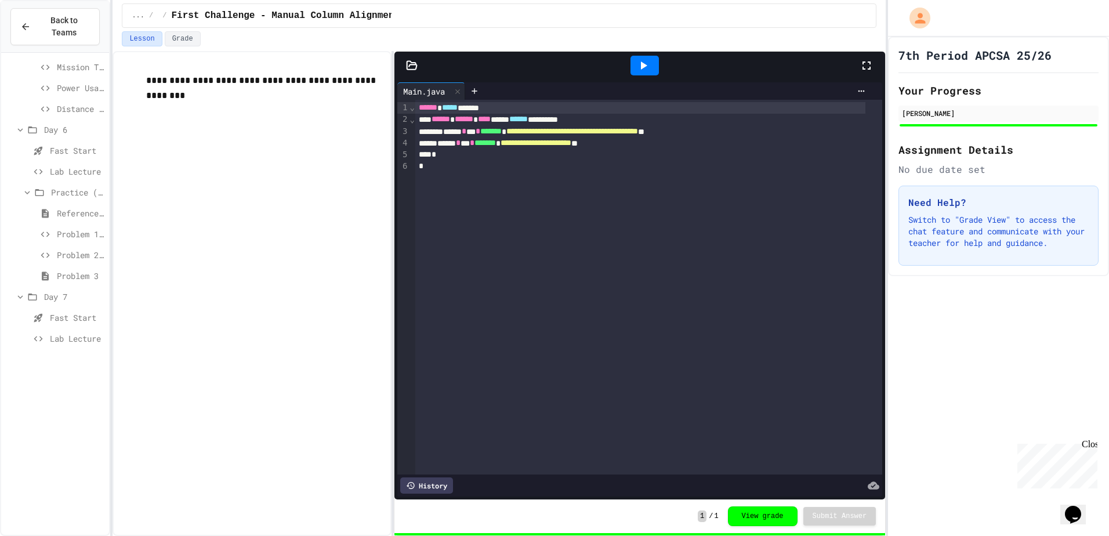
scroll to position [777, 0]
drag, startPoint x: 41, startPoint y: 509, endPoint x: 62, endPoint y: 468, distance: 46.2
click at [41, 517] on div "Lab Lecture" at bounding box center [55, 525] width 108 height 17
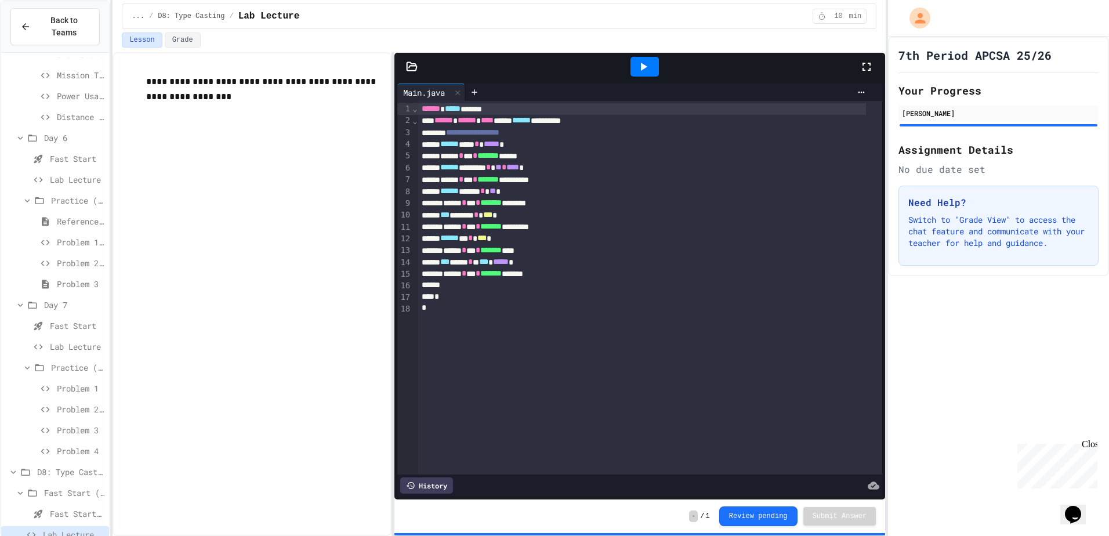
scroll to position [777, 0]
click at [68, 457] on span "D8: Type Casting" at bounding box center [70, 463] width 67 height 12
click at [30, 522] on icon at bounding box center [28, 525] width 9 height 7
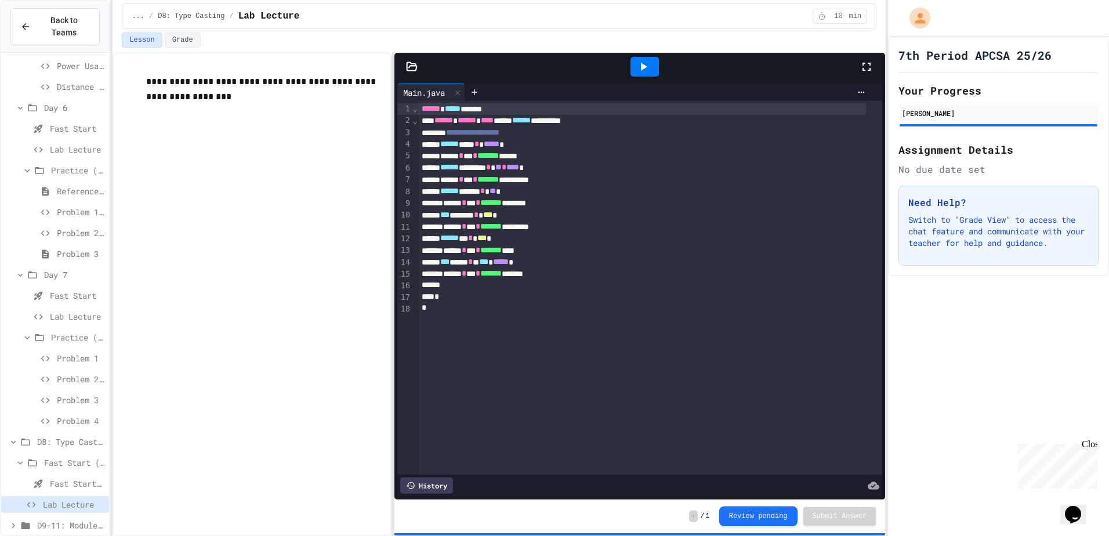
click at [84, 519] on span "D9-11: Module Wrap Up" at bounding box center [70, 525] width 67 height 12
click at [71, 519] on span "Day 9" at bounding box center [74, 525] width 60 height 12
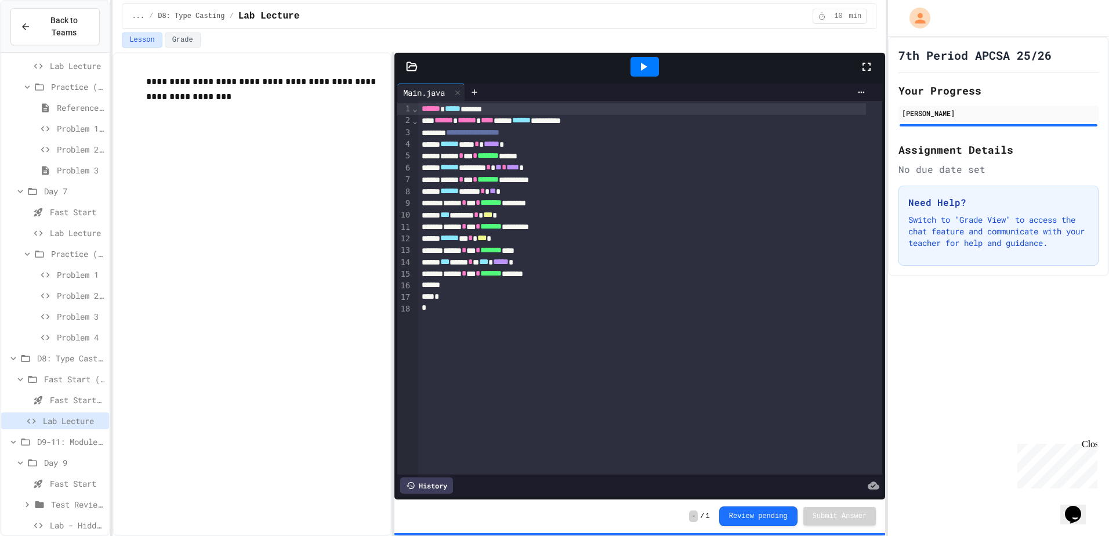
click at [64, 478] on div "Fast Start" at bounding box center [55, 483] width 108 height 17
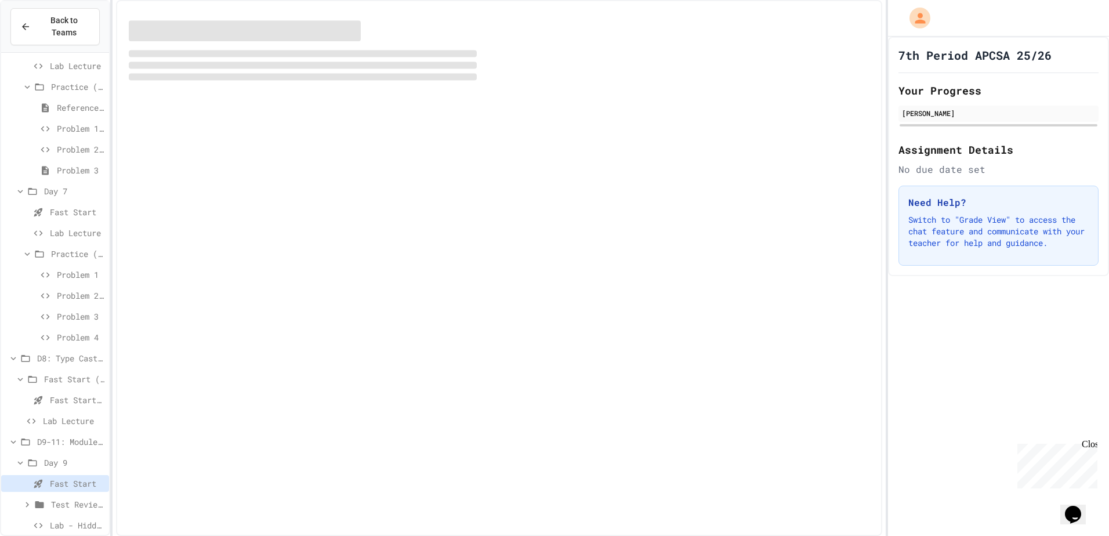
scroll to position [873, 0]
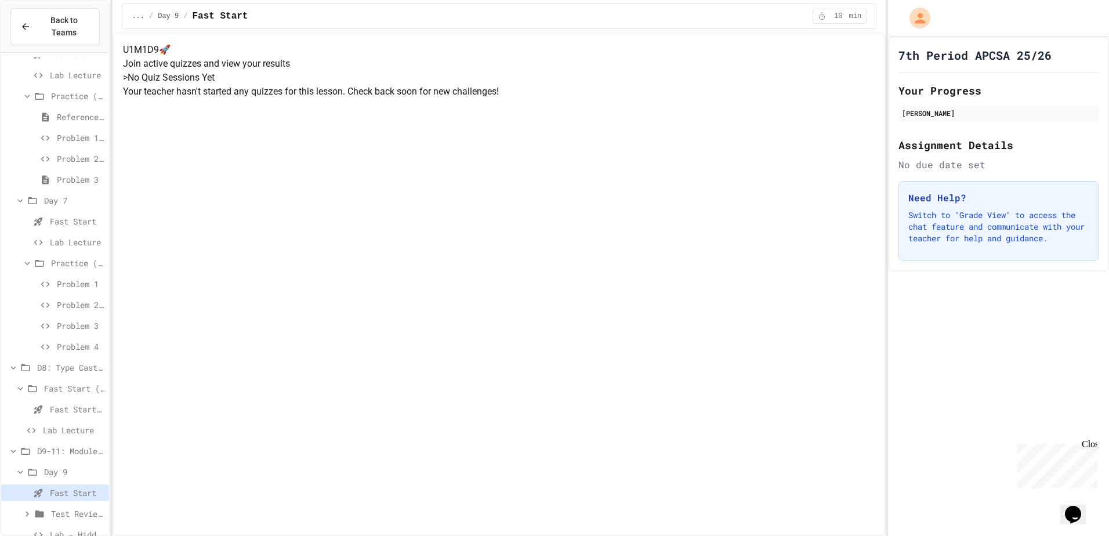
click at [63, 508] on span "Test Review (35 mins)" at bounding box center [77, 514] width 53 height 12
click at [64, 508] on span "Test Review (35 mins)" at bounding box center [77, 514] width 53 height 12
click at [65, 519] on span "Lab - Hidden Figures: Launch Weight Calculator" at bounding box center [77, 525] width 55 height 12
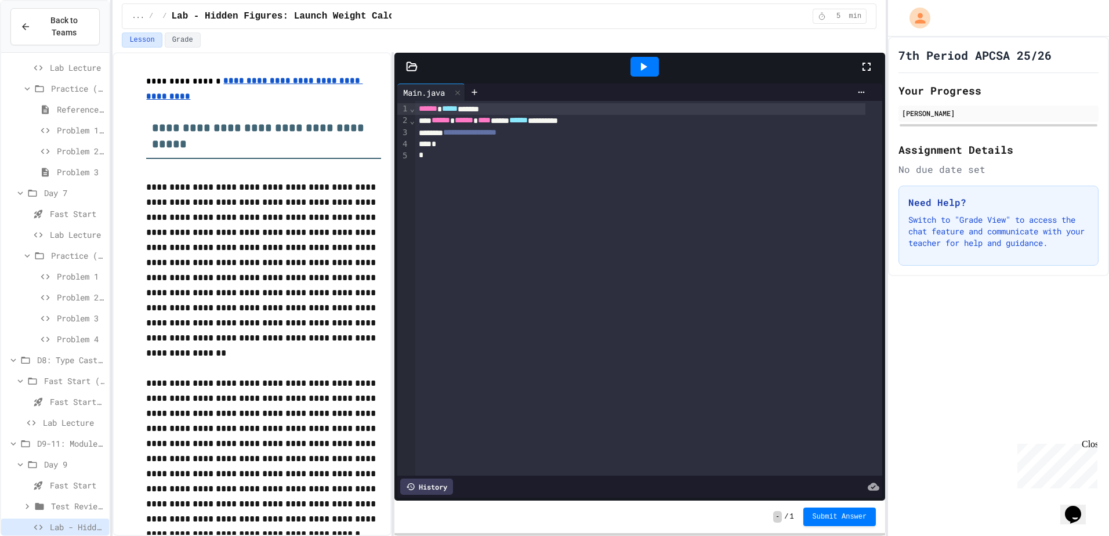
scroll to position [882, 0]
click at [67, 498] on span "Test Review (35 mins)" at bounding box center [77, 504] width 53 height 12
click at [81, 498] on span "Part 3" at bounding box center [81, 504] width 48 height 12
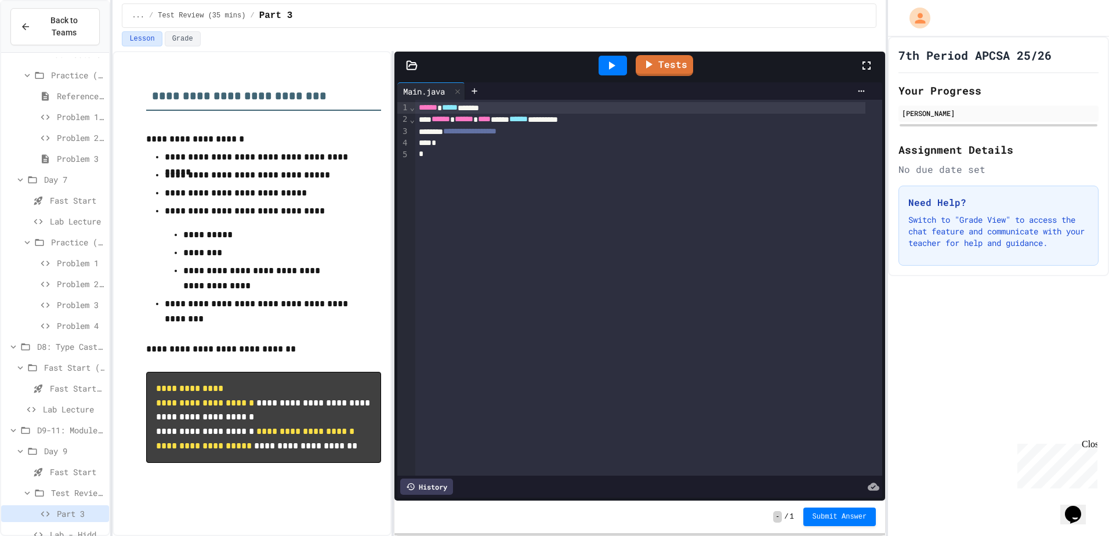
scroll to position [26, 0]
click at [77, 303] on div "Problem 3" at bounding box center [55, 306] width 108 height 21
click at [77, 320] on span "Problem 4" at bounding box center [81, 326] width 48 height 12
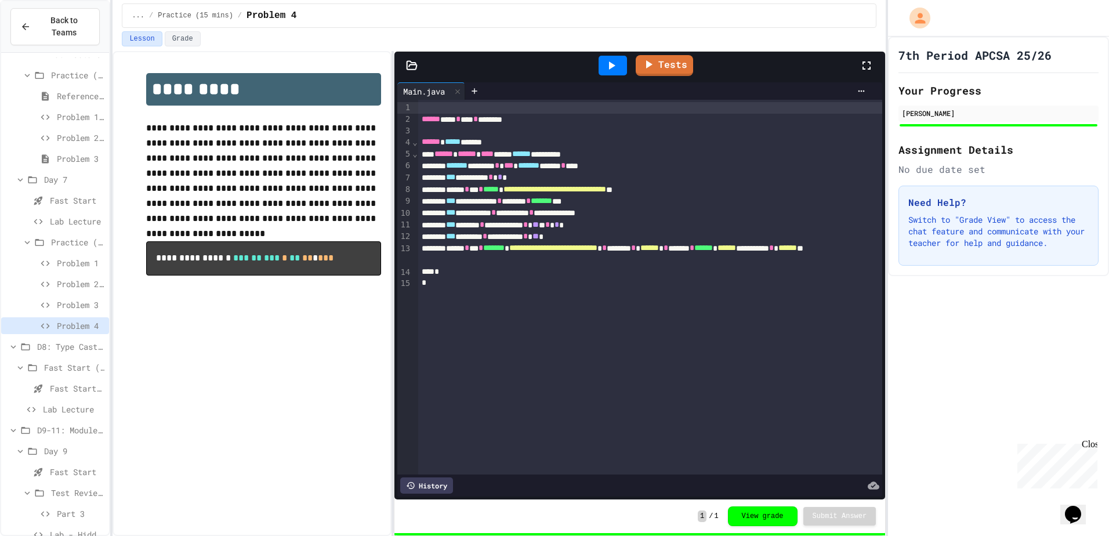
click at [606, 63] on icon at bounding box center [612, 66] width 14 height 14
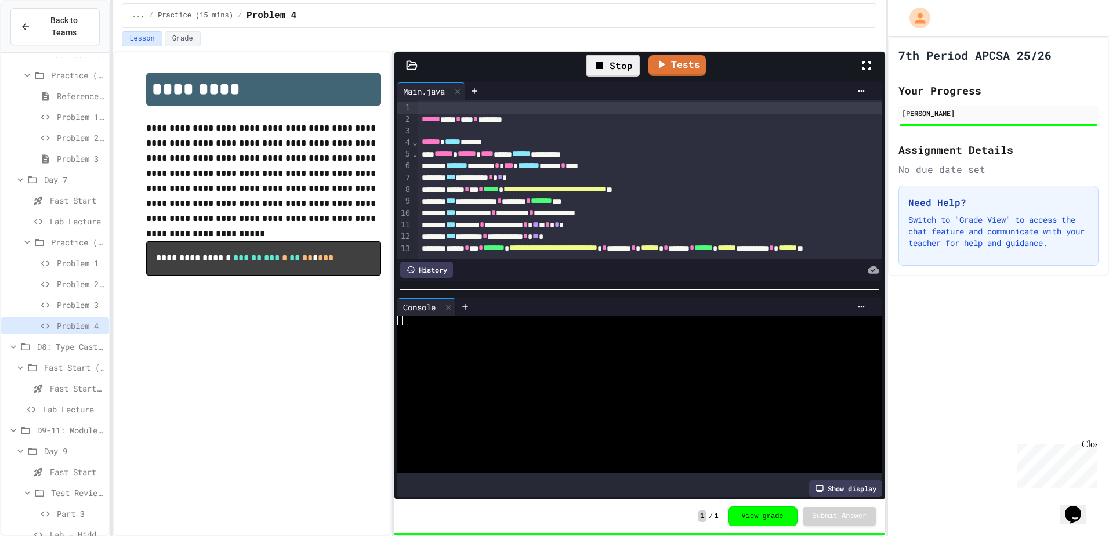
click at [418, 328] on div at bounding box center [629, 330] width 465 height 10
click at [570, 320] on textarea "Terminal input" at bounding box center [572, 321] width 5 height 10
click at [575, 316] on textarea "Terminal input" at bounding box center [572, 321] width 5 height 10
click at [573, 316] on textarea "Terminal input" at bounding box center [572, 321] width 5 height 10
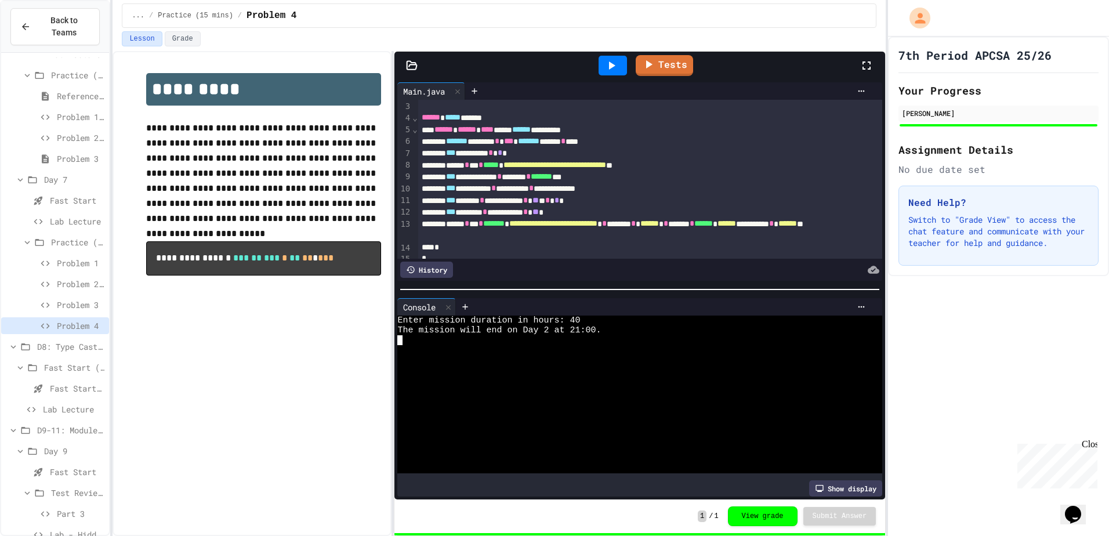
scroll to position [46, 0]
